Goal: Information Seeking & Learning: Learn about a topic

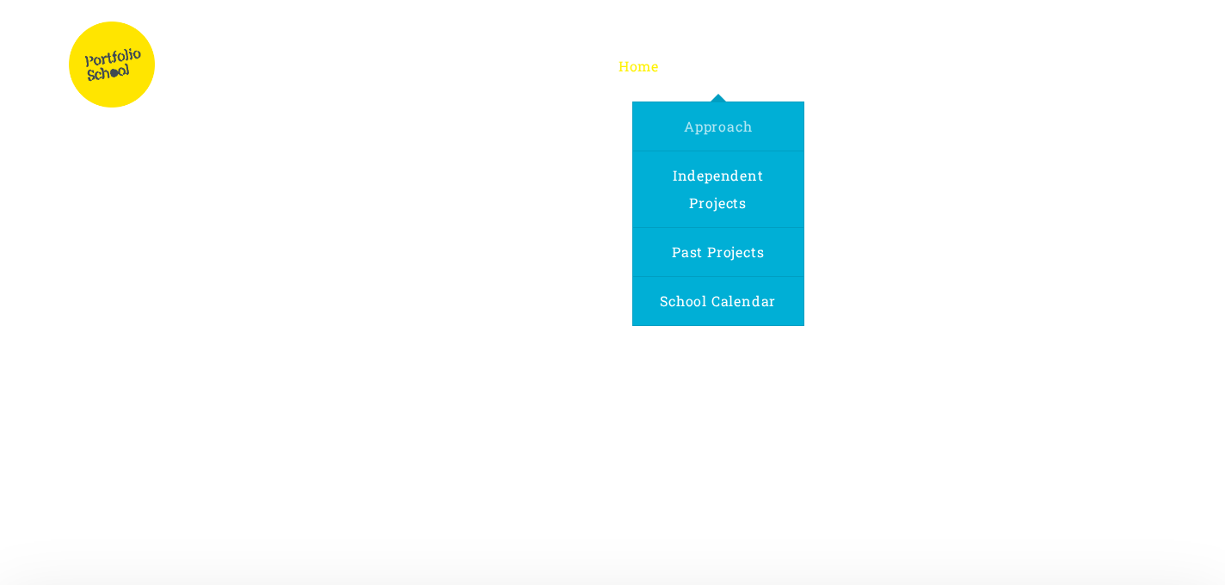
click at [711, 121] on span "Approach" at bounding box center [718, 126] width 68 height 18
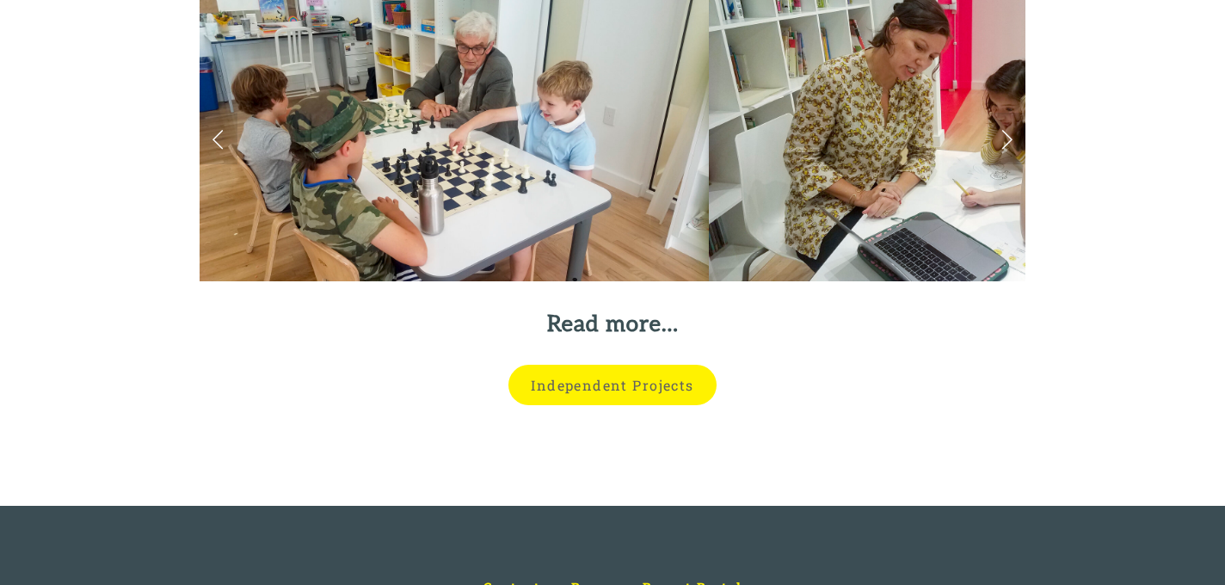
scroll to position [4518, 0]
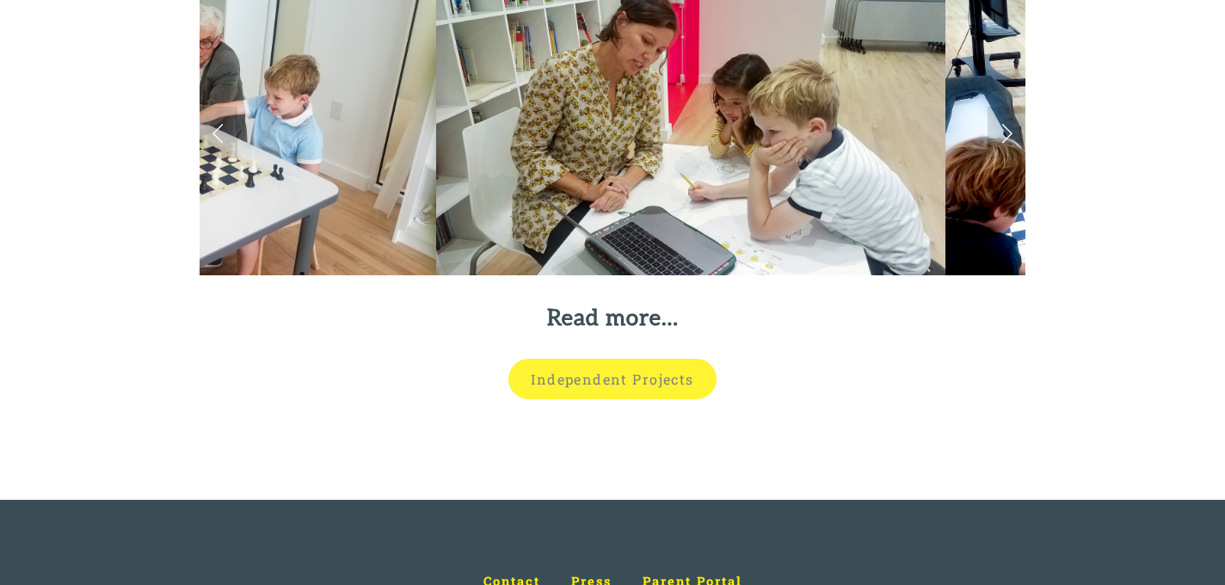
click at [620, 359] on link "Independent Projects" at bounding box center [612, 379] width 207 height 40
